Goal: Navigation & Orientation: Find specific page/section

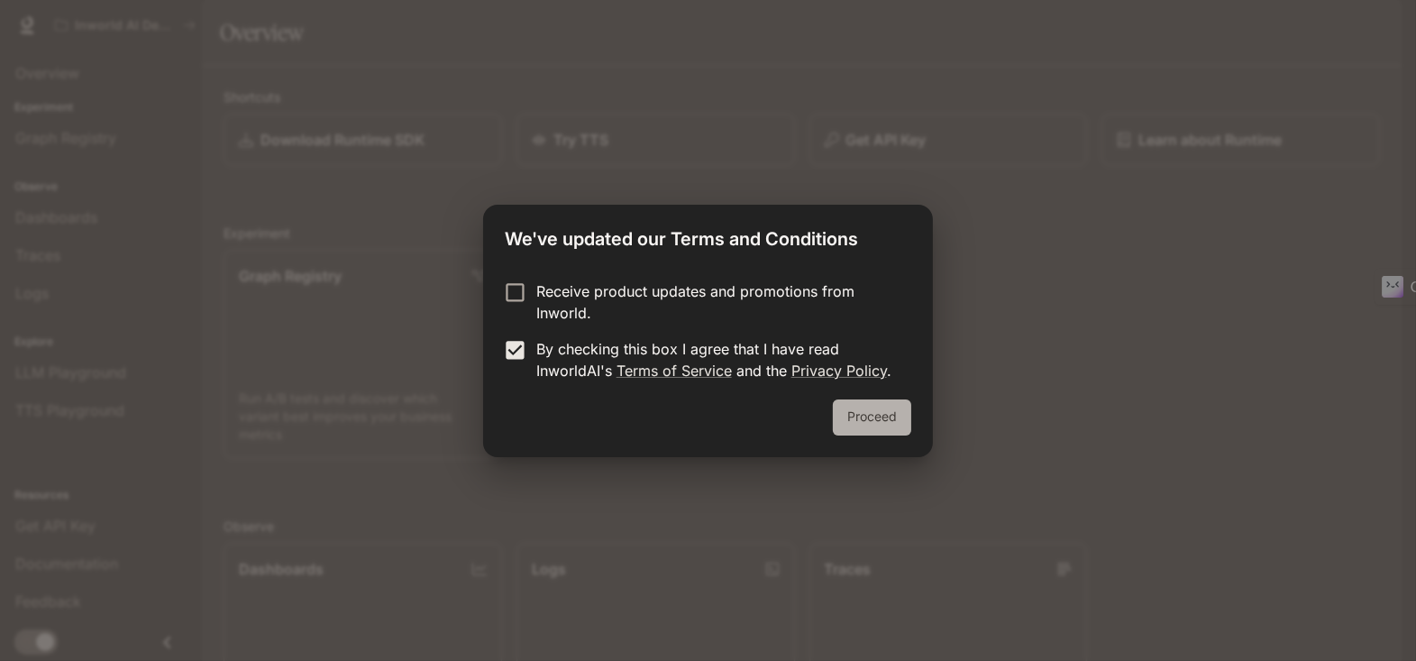
click at [863, 417] on button "Proceed" at bounding box center [872, 417] width 78 height 36
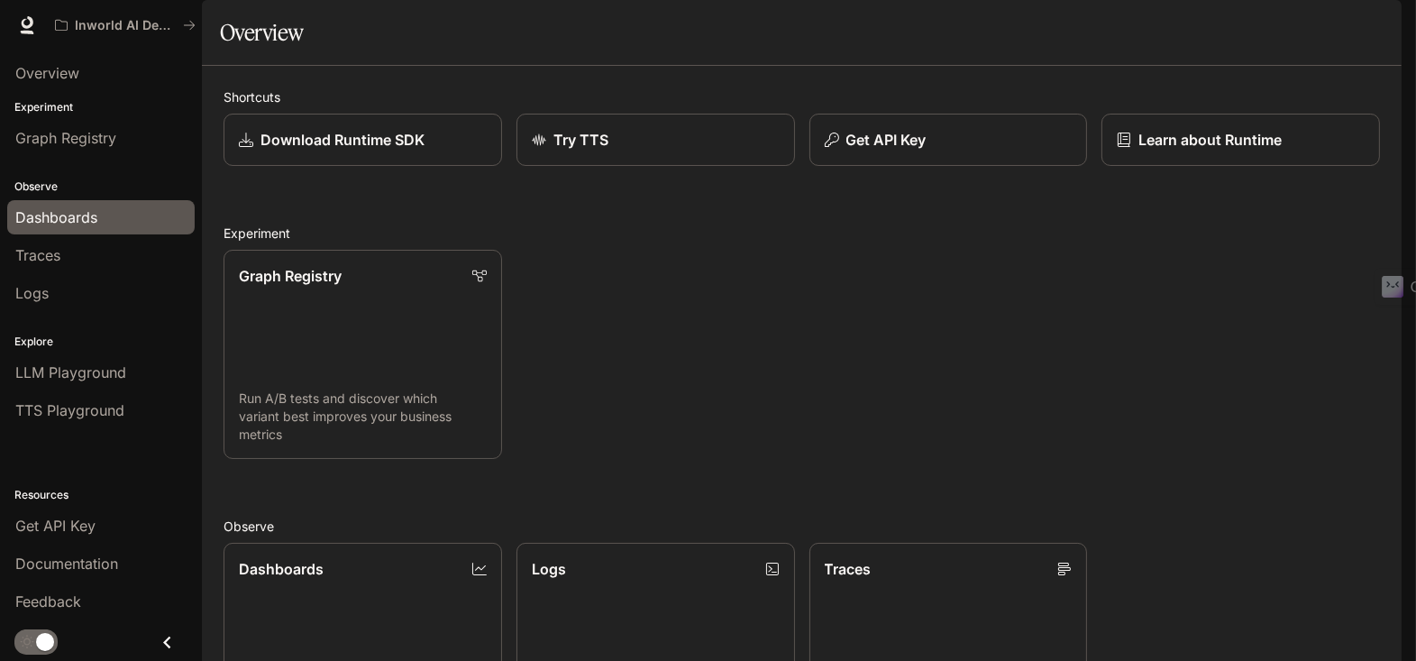
click at [57, 213] on span "Dashboards" at bounding box center [56, 217] width 82 height 22
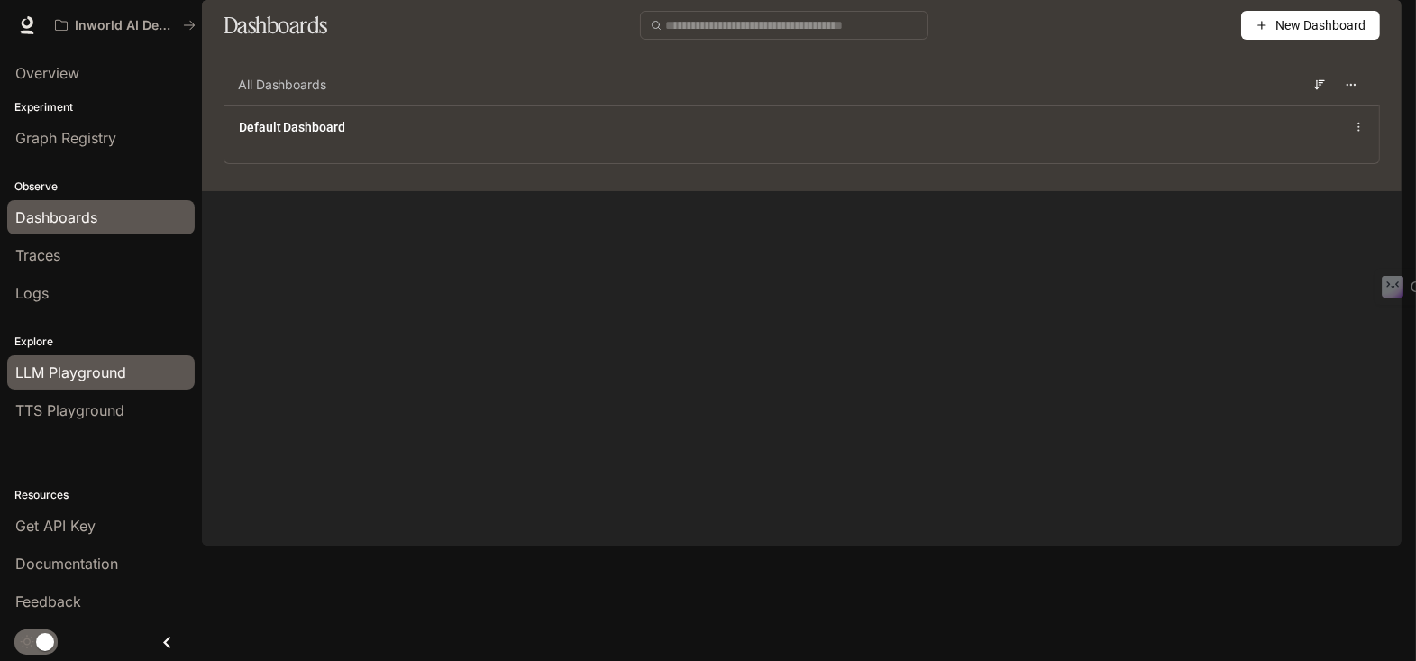
click at [75, 372] on span "LLM Playground" at bounding box center [70, 373] width 111 height 22
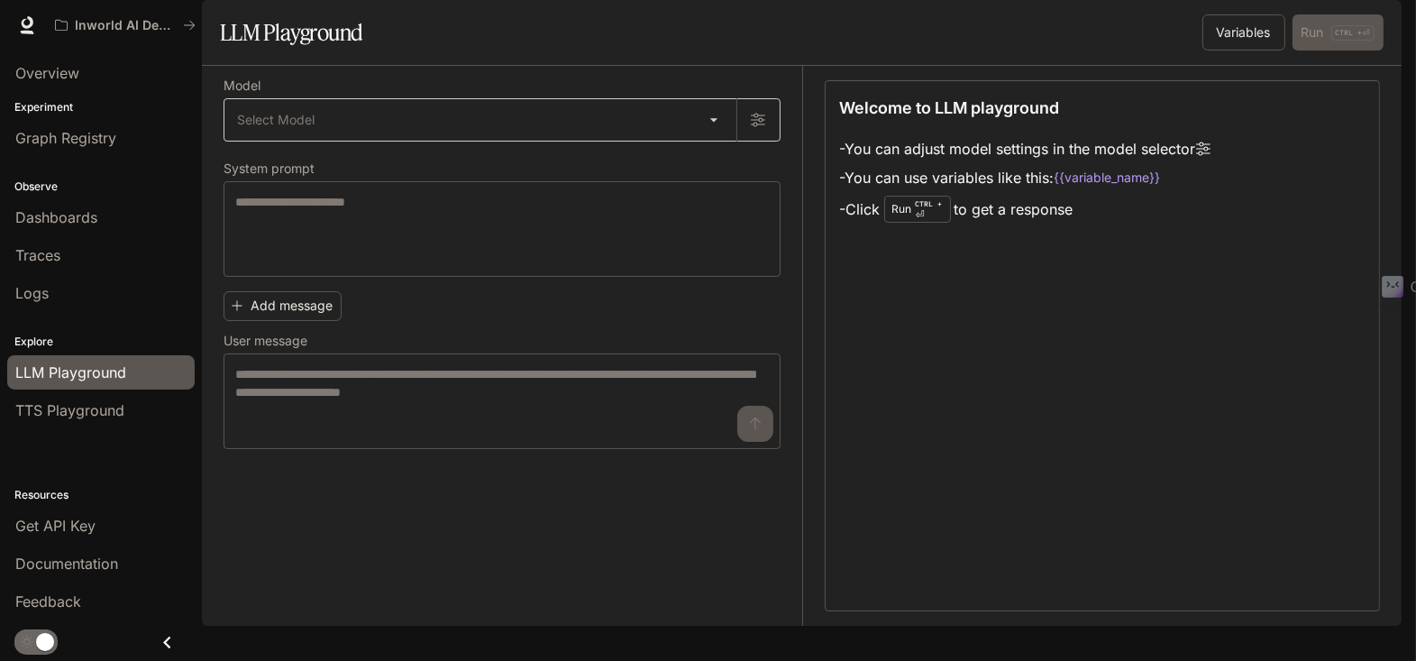
click at [703, 171] on body "Skip to main content Inworld AI Demos Documentation Documentation Portal Overvi…" at bounding box center [708, 330] width 1416 height 661
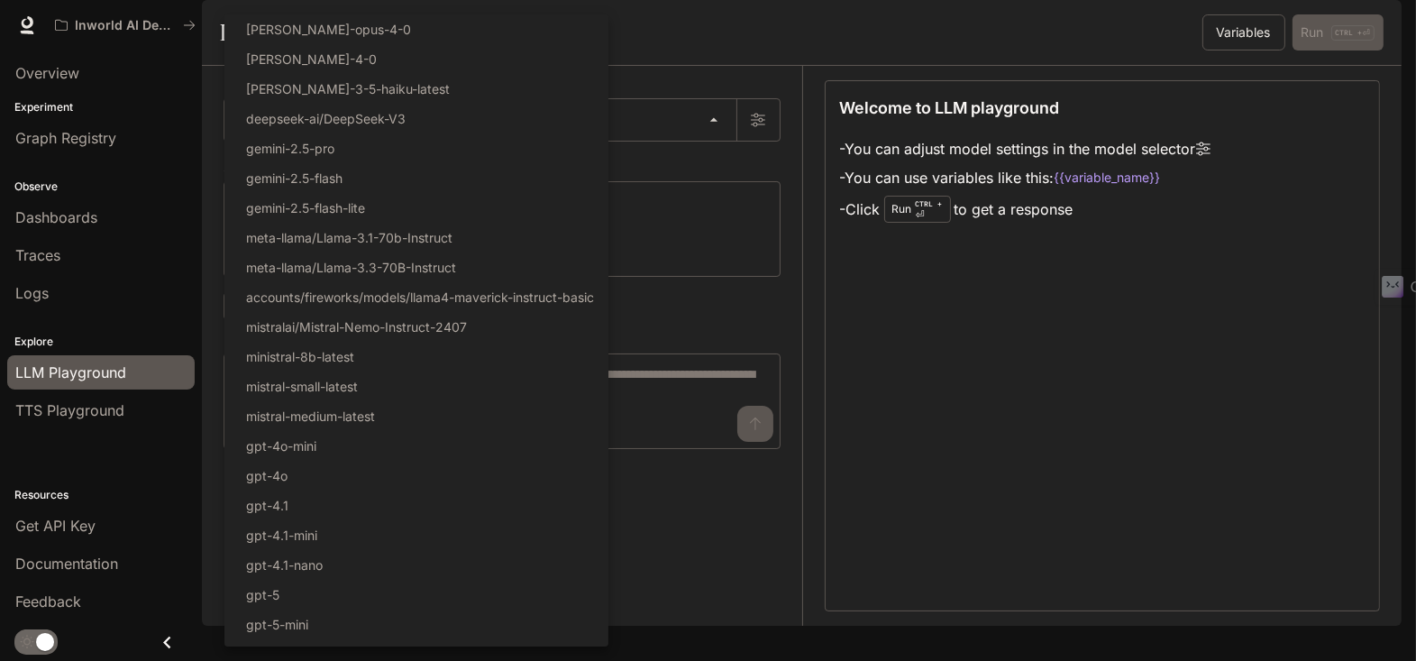
click at [710, 169] on div at bounding box center [708, 330] width 1416 height 661
